Goal: Use online tool/utility

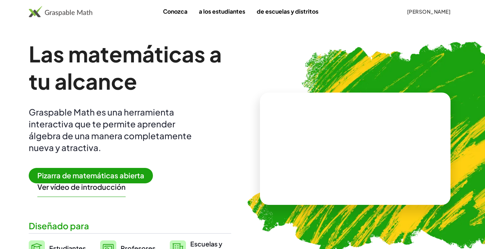
click at [293, 7] on button "[PERSON_NAME]" at bounding box center [428, 11] width 55 height 13
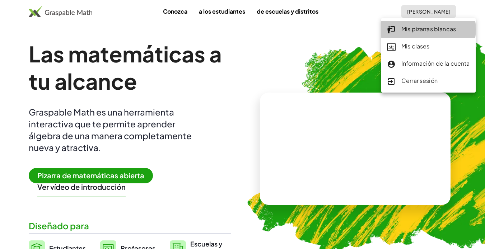
click at [293, 33] on div "Mis pizarras blancas" at bounding box center [428, 29] width 83 height 9
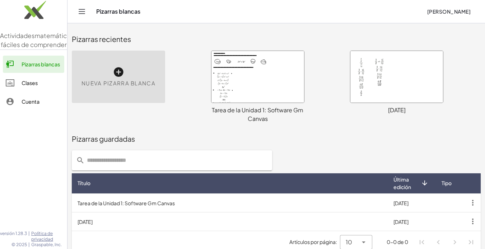
click at [245, 83] on div at bounding box center [257, 77] width 93 height 52
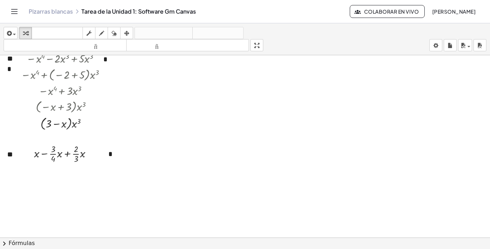
scroll to position [293, 0]
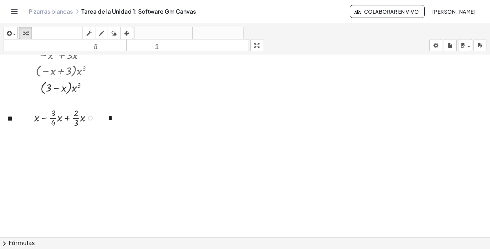
click at [54, 118] on div at bounding box center [66, 117] width 71 height 22
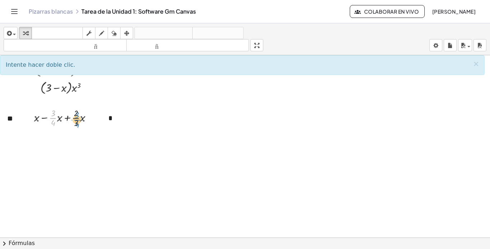
drag, startPoint x: 62, startPoint y: 119, endPoint x: 77, endPoint y: 120, distance: 14.8
click at [77, 120] on div at bounding box center [66, 117] width 71 height 22
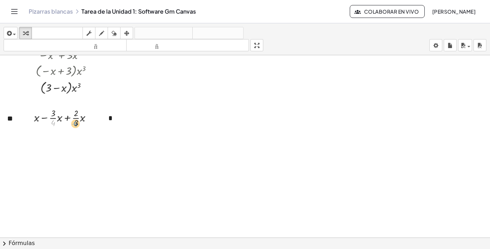
drag, startPoint x: 55, startPoint y: 122, endPoint x: 77, endPoint y: 123, distance: 22.3
click at [77, 123] on div at bounding box center [66, 117] width 71 height 22
drag, startPoint x: 53, startPoint y: 118, endPoint x: 77, endPoint y: 119, distance: 23.3
click at [77, 119] on div at bounding box center [66, 117] width 71 height 22
drag, startPoint x: 59, startPoint y: 118, endPoint x: 82, endPoint y: 121, distance: 23.8
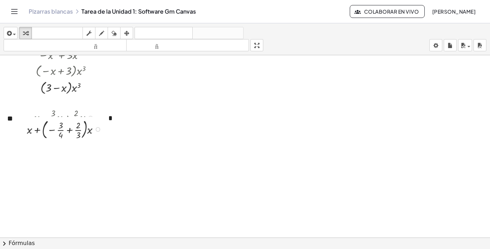
drag, startPoint x: 97, startPoint y: 118, endPoint x: 99, endPoint y: 133, distance: 14.8
click at [60, 130] on div "+ x − · 3 · 4 · x + · 2 · 3 + · ( )" at bounding box center [60, 130] width 0 height 0
drag, startPoint x: 96, startPoint y: 118, endPoint x: 96, endPoint y: 148, distance: 30.2
click at [60, 140] on div "+ x − · 3 · 4 · x + · 2 · 3 + · ( )" at bounding box center [60, 140] width 0 height 0
drag, startPoint x: 63, startPoint y: 141, endPoint x: 79, endPoint y: 142, distance: 15.8
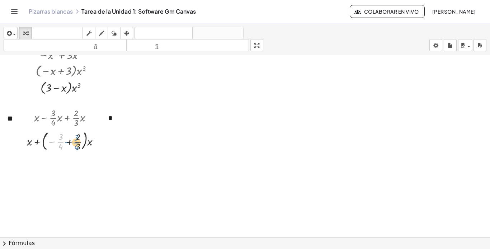
click at [79, 142] on div at bounding box center [65, 141] width 85 height 24
drag, startPoint x: 77, startPoint y: 145, endPoint x: 58, endPoint y: 148, distance: 19.7
click at [58, 148] on div at bounding box center [65, 141] width 85 height 24
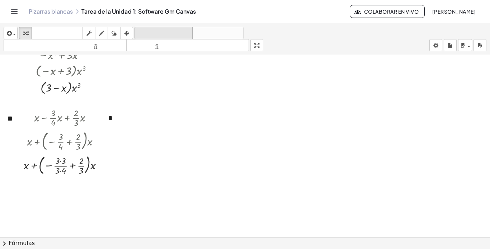
click at [151, 33] on font "deshacer" at bounding box center [163, 33] width 55 height 7
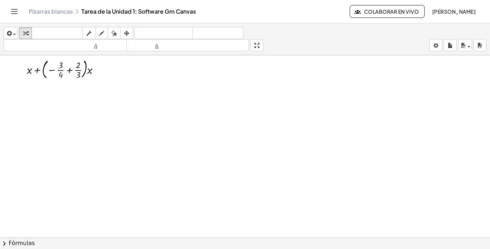
scroll to position [329, 0]
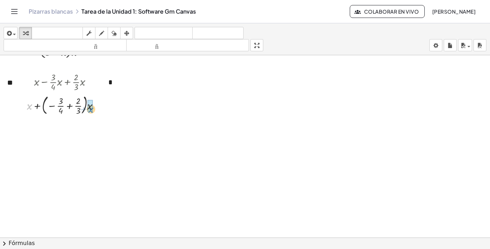
drag, startPoint x: 31, startPoint y: 107, endPoint x: 92, endPoint y: 110, distance: 60.8
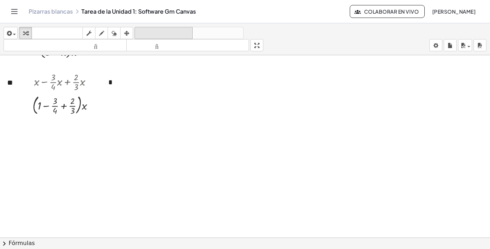
click at [152, 35] on font "deshacer" at bounding box center [163, 33] width 55 height 7
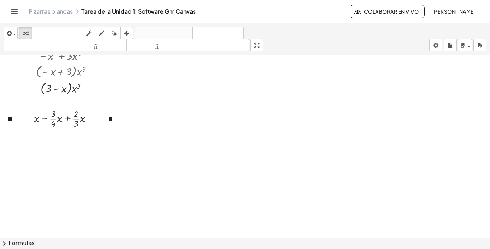
scroll to position [149, 0]
